Goal: Transaction & Acquisition: Purchase product/service

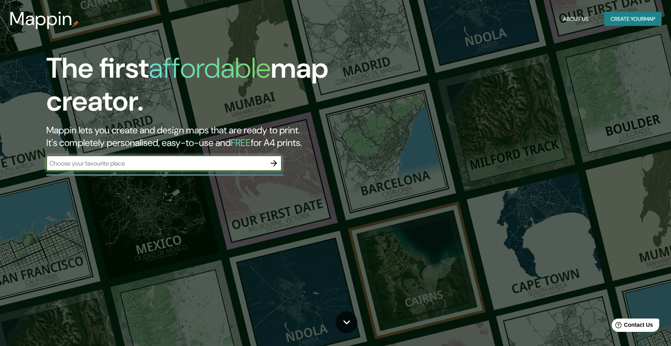
click at [162, 159] on input "text" at bounding box center [156, 163] width 220 height 9
type input "[GEOGRAPHIC_DATA]"
click at [275, 163] on icon "button" at bounding box center [274, 163] width 6 height 6
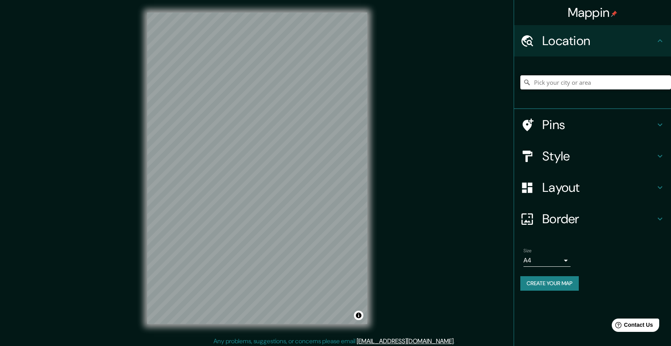
click at [576, 87] on input "Pick your city or area" at bounding box center [595, 82] width 151 height 14
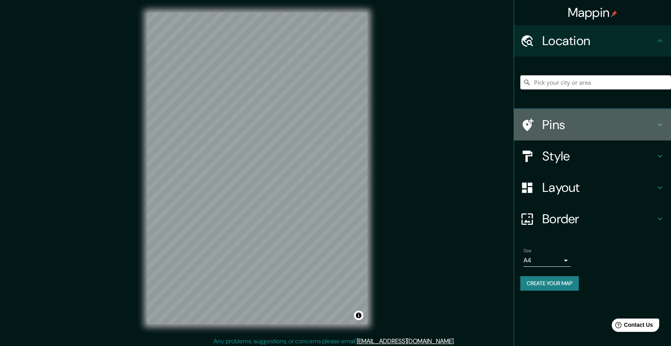
click at [587, 123] on h4 "Pins" at bounding box center [598, 125] width 113 height 16
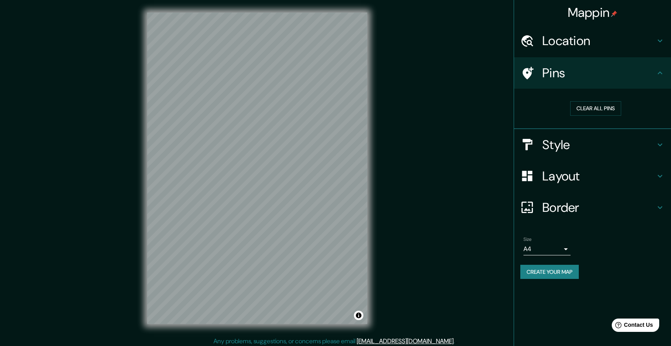
click at [581, 144] on h4 "Style" at bounding box center [598, 145] width 113 height 16
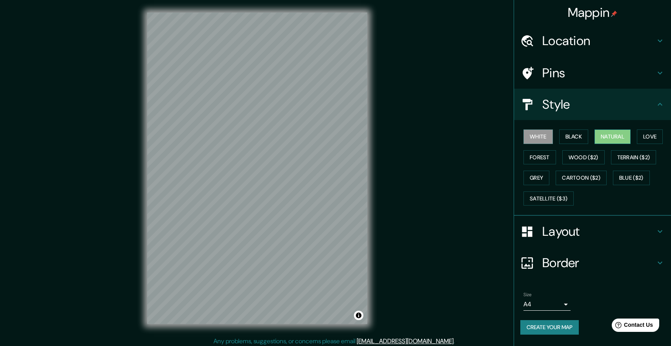
click at [620, 141] on button "Natural" at bounding box center [612, 136] width 36 height 15
click at [546, 158] on button "Forest" at bounding box center [539, 157] width 33 height 15
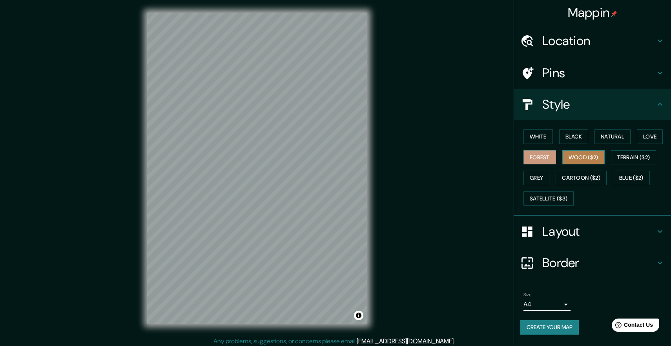
click at [588, 158] on button "Wood ($2)" at bounding box center [583, 157] width 42 height 15
click at [574, 46] on h4 "Location" at bounding box center [598, 41] width 113 height 16
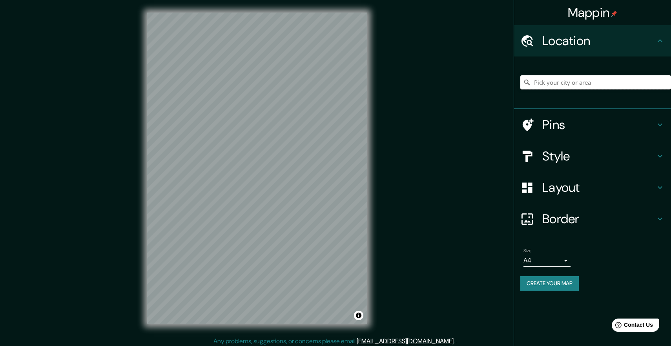
click at [568, 87] on input "Pick your city or area" at bounding box center [595, 82] width 151 height 14
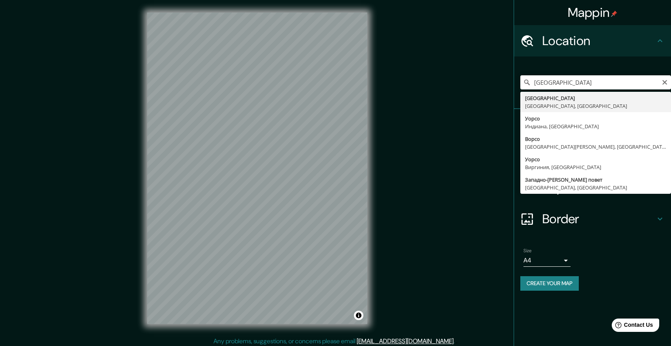
type input "[GEOGRAPHIC_DATA], [GEOGRAPHIC_DATA], [GEOGRAPHIC_DATA]"
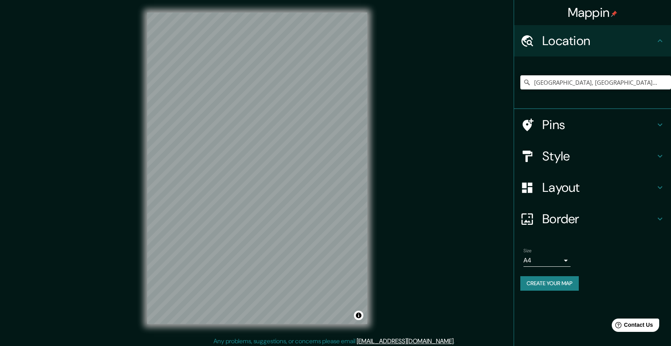
click at [579, 157] on h4 "Style" at bounding box center [598, 156] width 113 height 16
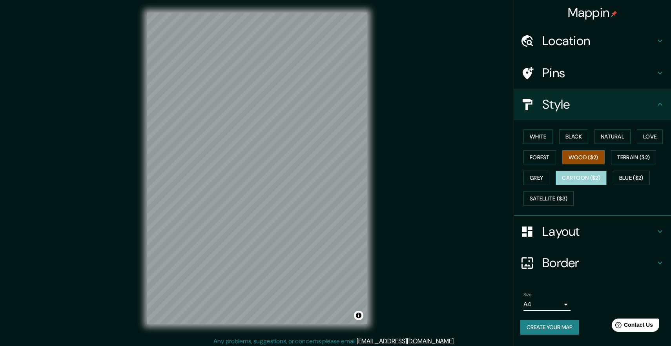
click at [590, 178] on button "Cartoon ($2)" at bounding box center [580, 178] width 51 height 15
click at [628, 162] on button "Terrain ($2)" at bounding box center [634, 157] width 46 height 15
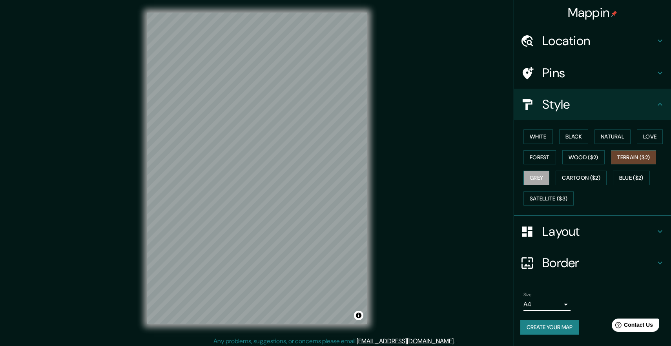
click at [541, 178] on button "Grey" at bounding box center [536, 178] width 26 height 15
click at [593, 157] on button "Wood ($2)" at bounding box center [583, 157] width 42 height 15
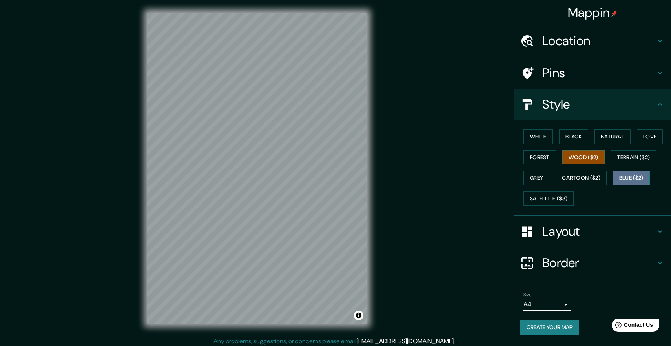
click at [632, 182] on button "Blue ($2)" at bounding box center [631, 178] width 37 height 15
click at [551, 202] on button "Satellite ($3)" at bounding box center [548, 198] width 50 height 15
click at [582, 158] on button "Wood ($2)" at bounding box center [583, 157] width 42 height 15
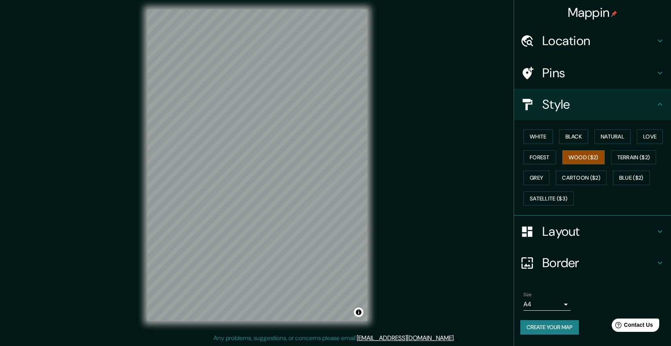
click at [594, 228] on h4 "Layout" at bounding box center [598, 232] width 113 height 16
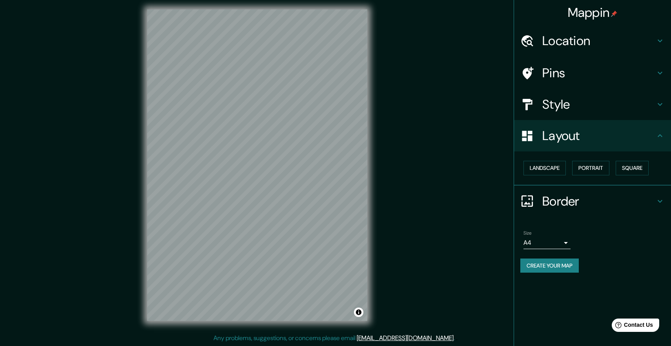
click at [567, 206] on h4 "Border" at bounding box center [598, 201] width 113 height 16
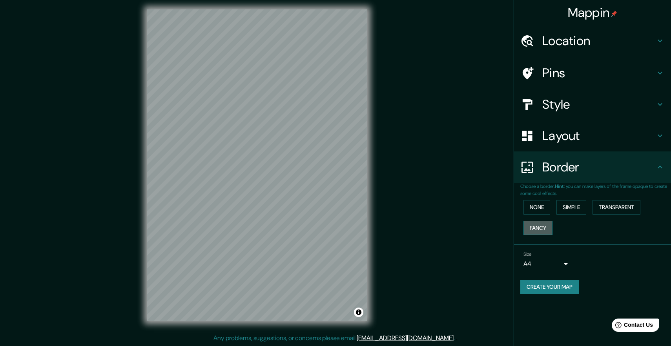
click at [546, 225] on button "Fancy" at bounding box center [537, 228] width 29 height 15
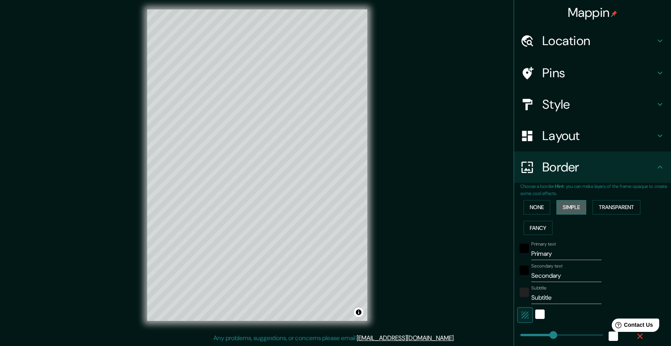
click at [577, 209] on button "Simple" at bounding box center [571, 207] width 30 height 15
click at [628, 208] on button "Transparent" at bounding box center [616, 207] width 48 height 15
click at [528, 208] on button "None" at bounding box center [536, 207] width 27 height 15
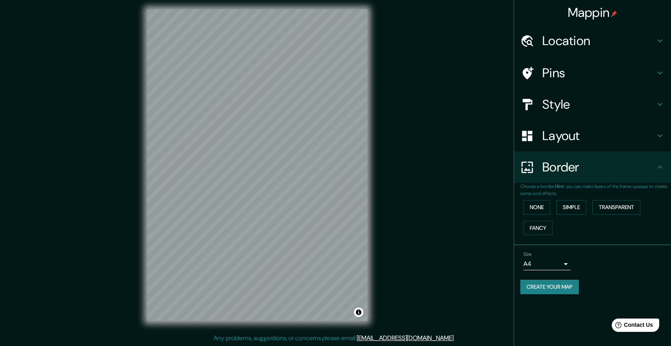
click at [557, 262] on body "Mappin Location [GEOGRAPHIC_DATA], [GEOGRAPHIC_DATA], [GEOGRAPHIC_DATA] Pins St…" at bounding box center [335, 170] width 671 height 346
click at [617, 266] on div at bounding box center [335, 173] width 671 height 346
